Goal: Task Accomplishment & Management: Use online tool/utility

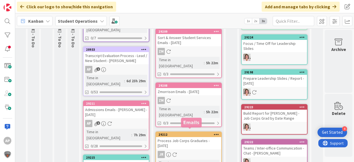
scroll to position [0, 16]
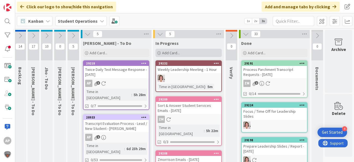
click at [174, 52] on span "Add Card..." at bounding box center [171, 52] width 18 height 5
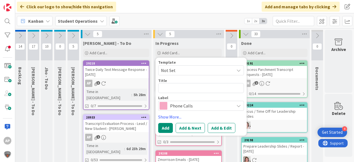
click at [202, 67] on span "Not Set" at bounding box center [195, 70] width 69 height 7
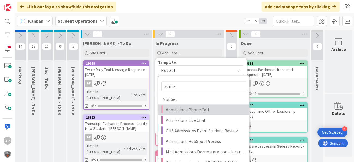
click at [208, 110] on span "Admissions Phone Call" at bounding box center [205, 109] width 79 height 7
type textarea "x"
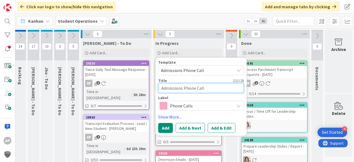
click at [217, 88] on textarea "Admissions Phone Call" at bounding box center [201, 88] width 86 height 10
type textarea "Admissions Phone Call -"
type textarea "x"
type textarea "Admissions Phone Call -"
type textarea "x"
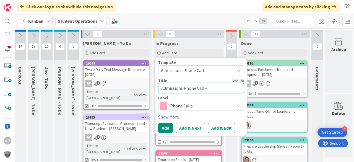
type textarea "Admissions Phone Call - F"
type textarea "x"
type textarea "Admissions Phone Call - Fl"
type textarea "x"
type textarea "Admissions Phone Call - Flu"
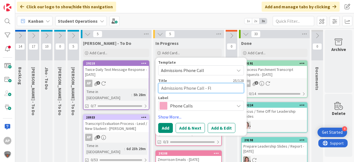
type textarea "x"
type textarea "Admissions Phone Call - Flus"
type textarea "x"
type textarea "Admissions Phone Call - Flush"
type textarea "x"
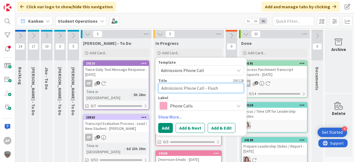
type textarea "Admissions Phone Call - Flushi"
type textarea "x"
type textarea "Admissions Phone Call - Flushin"
type textarea "x"
type textarea "Admissions Phone Call - Flushing"
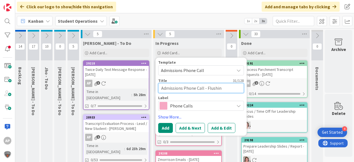
type textarea "x"
type textarea "Admissions Phone Call - Flushing"
type textarea "x"
type textarea "Admissions Phone Call - Flushing H"
type textarea "x"
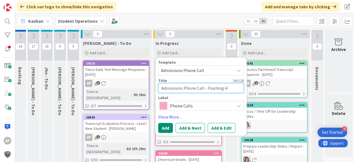
type textarea "Admissions Phone Call - Flushing Hi"
type textarea "x"
type textarea "Admissions Phone Call - Flushing Hig"
type textarea "x"
type textarea "Admissions Phone Call - Flushing High"
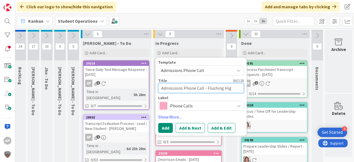
type textarea "x"
type textarea "Admissions Phone Call - Flushing High"
type textarea "x"
type textarea "Admissions Phone Call - Flushing High S"
type textarea "x"
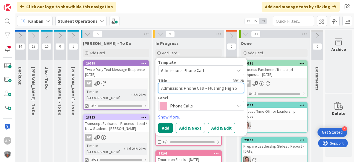
type textarea "Admissions Phone Call - Flushing High Sc"
type textarea "x"
type textarea "Admissions Phone Call - Flushing High Sch"
type textarea "x"
type textarea "Admissions Phone Call - Flushing High Scho"
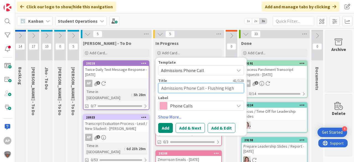
type textarea "x"
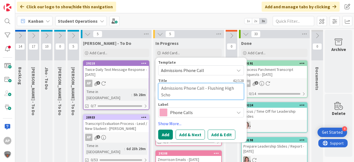
type textarea "Admissions Phone Call - Flushing High Schoo"
type textarea "x"
type textarea "Admissions Phone Call - [GEOGRAPHIC_DATA]"
type textarea "x"
type textarea "Admissions Phone Call - [GEOGRAPHIC_DATA]"
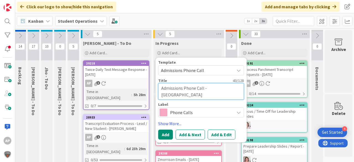
type textarea "x"
type textarea "Admissions Phone Call - [GEOGRAPHIC_DATA] i"
type textarea "x"
type textarea "Admissions Phone Call - [GEOGRAPHIC_DATA] in"
type textarea "x"
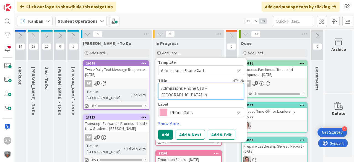
type textarea "Admissions Phone Call - [GEOGRAPHIC_DATA] in"
type textarea "x"
type textarea "Admissions Phone Call - [GEOGRAPHIC_DATA] in N"
type textarea "x"
type textarea "Admissions Phone Call - [GEOGRAPHIC_DATA] in [GEOGRAPHIC_DATA]"
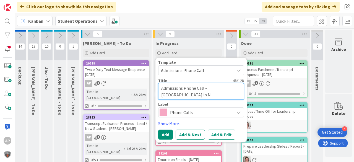
type textarea "x"
type textarea "Admissions Phone Call - [GEOGRAPHIC_DATA] in [GEOGRAPHIC_DATA]"
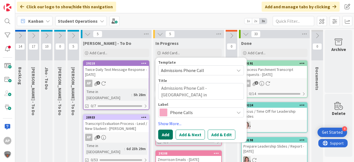
click at [167, 133] on button "Add" at bounding box center [165, 134] width 15 height 10
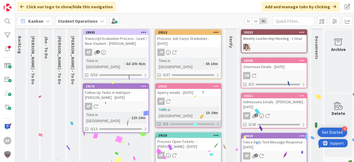
scroll to position [32, 20]
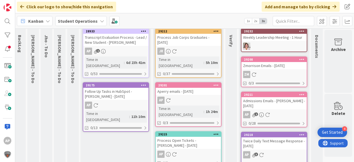
click at [184, 137] on div "Process Open Tickets - [PERSON_NAME] - [DATE]" at bounding box center [188, 143] width 65 height 12
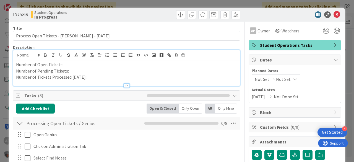
click at [76, 61] on div "Number of Open Tickets: Number of Pending Tickets: Number of Tickets Processed …" at bounding box center [126, 72] width 226 height 25
click at [94, 77] on p "Number of Tickets Processed [DATE]:" at bounding box center [126, 77] width 221 height 6
click at [69, 64] on p "Number of Open Tickets:" at bounding box center [126, 64] width 221 height 6
click at [333, 16] on icon at bounding box center [336, 14] width 7 height 7
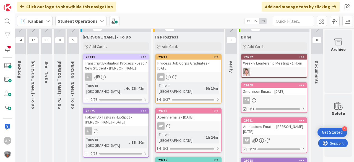
scroll to position [0, 20]
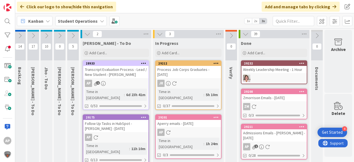
click at [139, 66] on div "Transcript Evaluation Process - Lead / New Student - [PERSON_NAME]" at bounding box center [115, 72] width 65 height 12
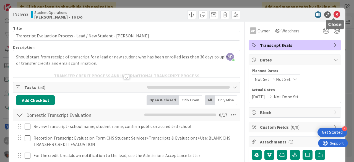
click at [334, 14] on icon at bounding box center [336, 14] width 7 height 7
